Goal: Information Seeking & Learning: Check status

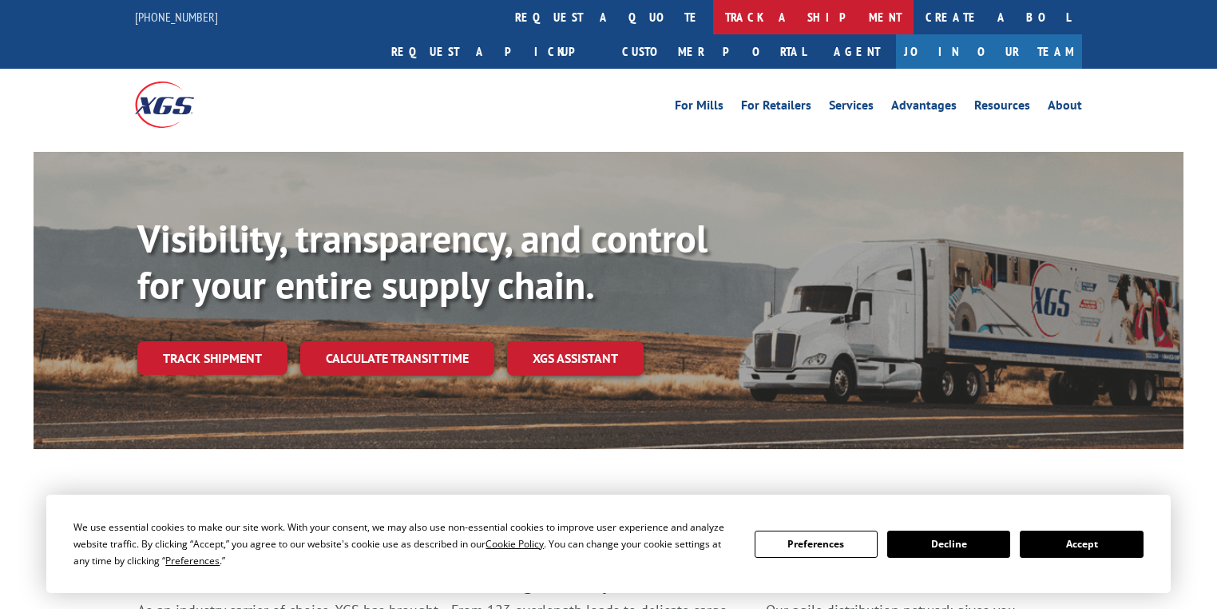
click at [713, 18] on link "track a shipment" at bounding box center [813, 17] width 200 height 34
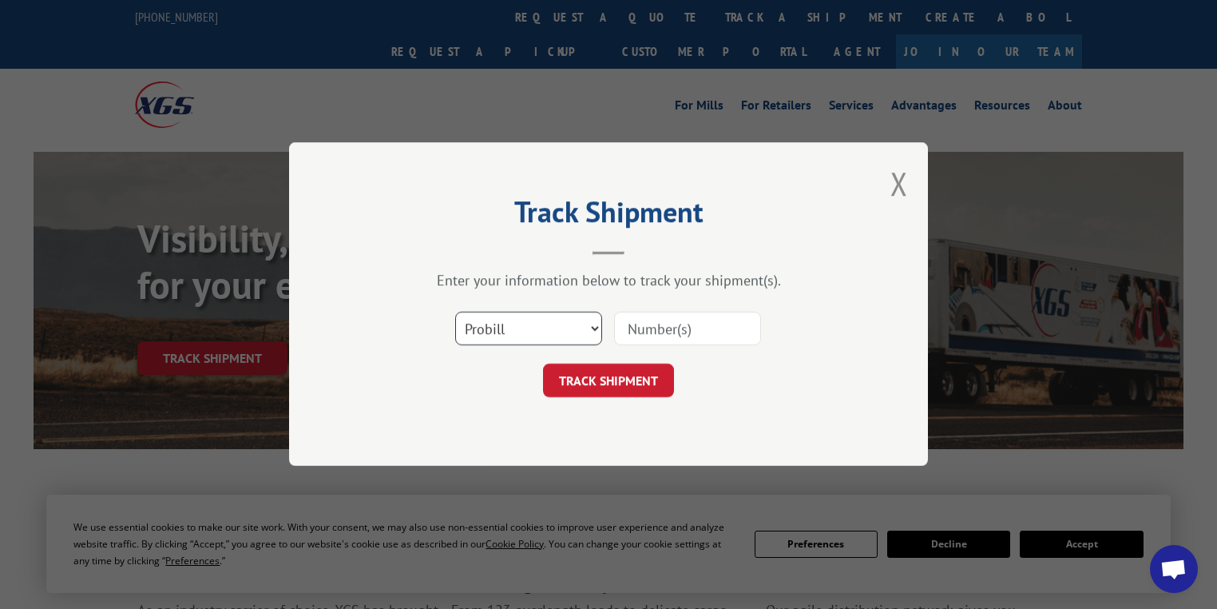
drag, startPoint x: 493, startPoint y: 329, endPoint x: 492, endPoint y: 340, distance: 11.2
click at [493, 329] on select "Select category... Probill BOL PO" at bounding box center [528, 329] width 147 height 34
select select "po"
click at [455, 312] on select "Select category... Probill BOL PO" at bounding box center [528, 329] width 147 height 34
click at [679, 331] on input at bounding box center [687, 329] width 147 height 34
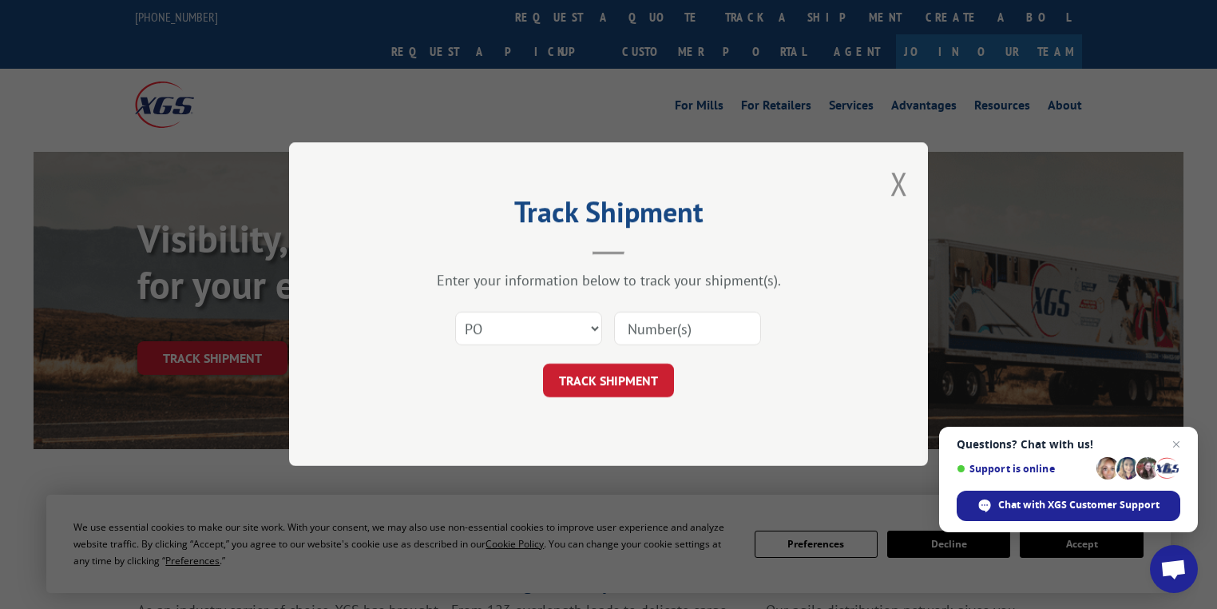
paste input "28512006"
type input "28512006"
click at [644, 375] on button "TRACK SHIPMENT" at bounding box center [608, 381] width 131 height 34
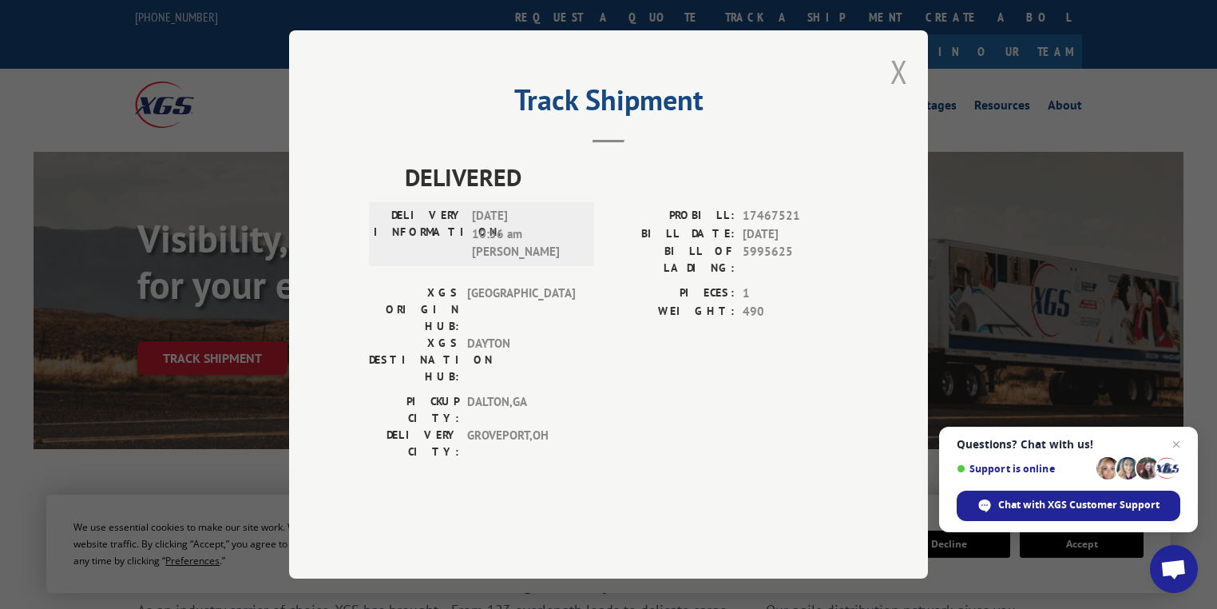
click at [899, 93] on button "Close modal" at bounding box center [899, 71] width 18 height 42
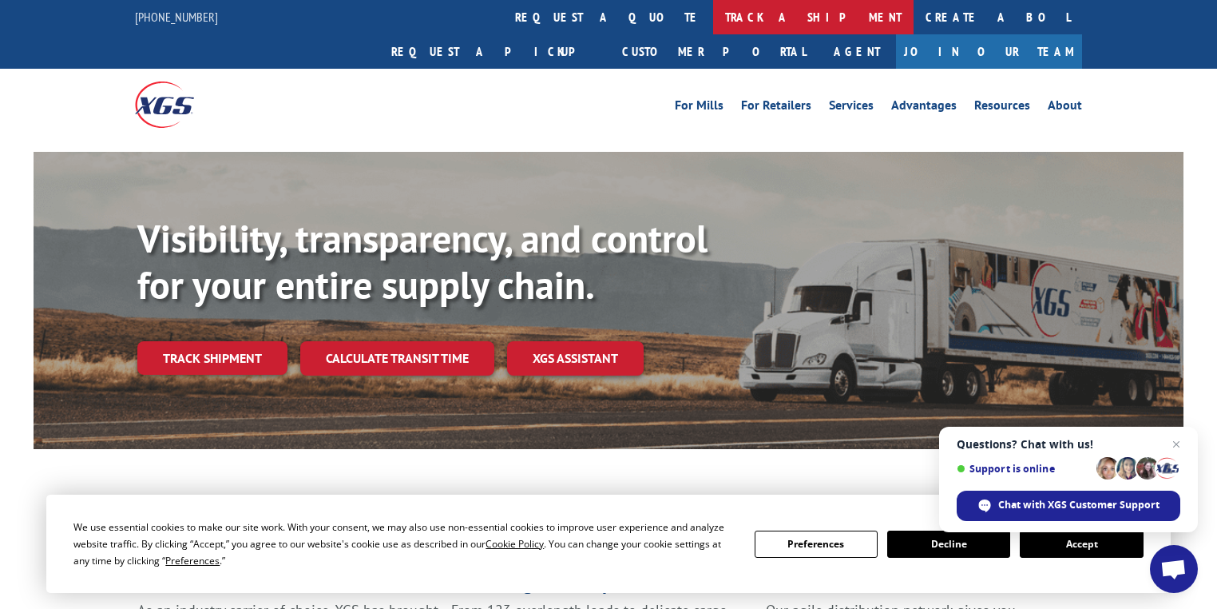
click at [713, 17] on link "track a shipment" at bounding box center [813, 17] width 200 height 34
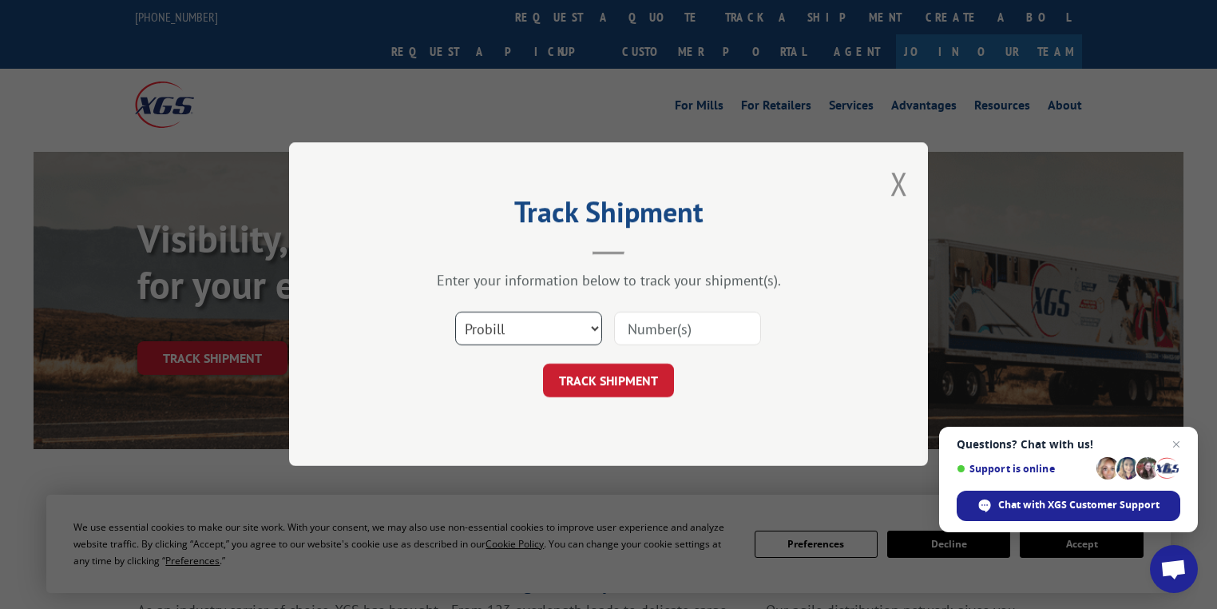
click at [484, 341] on select "Select category... Probill BOL PO" at bounding box center [528, 329] width 147 height 34
select select "po"
click at [455, 312] on select "Select category... Probill BOL PO" at bounding box center [528, 329] width 147 height 34
click at [648, 326] on input at bounding box center [687, 329] width 147 height 34
paste input "28512312"
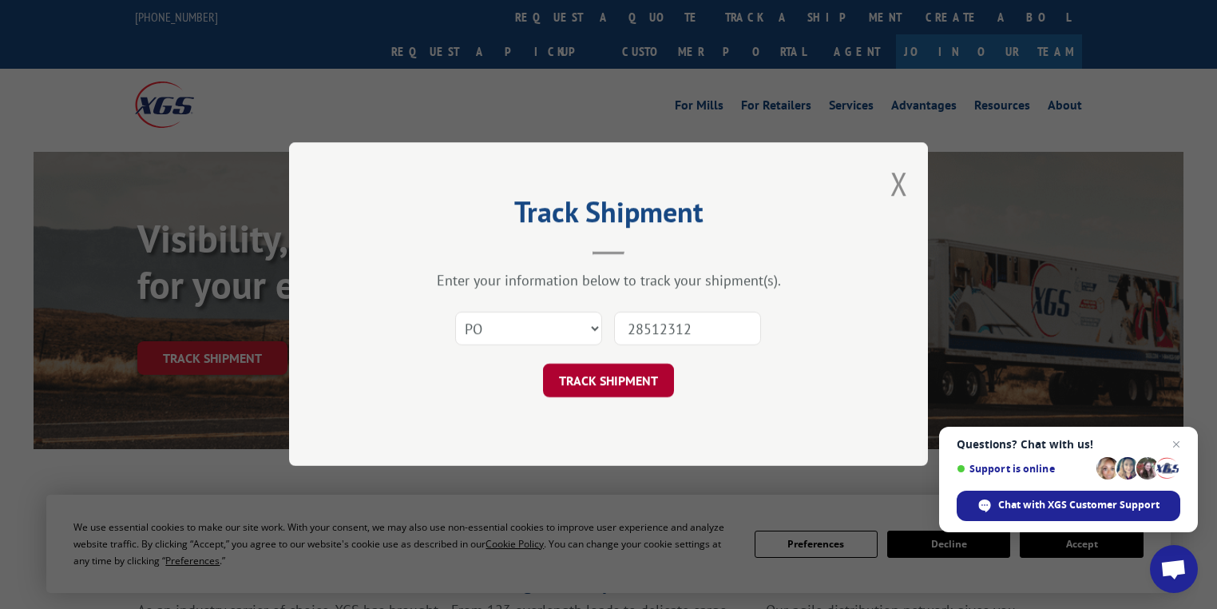
type input "28512312"
click at [656, 380] on button "TRACK SHIPMENT" at bounding box center [608, 381] width 131 height 34
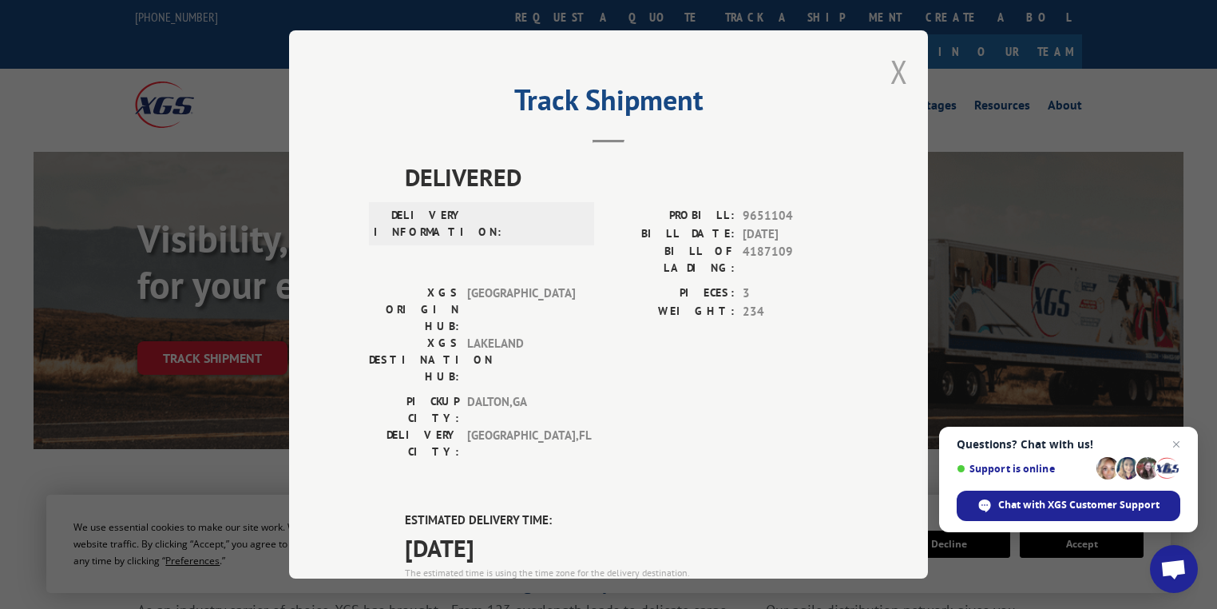
click at [900, 80] on button "Close modal" at bounding box center [899, 71] width 18 height 42
